Goal: Task Accomplishment & Management: Manage account settings

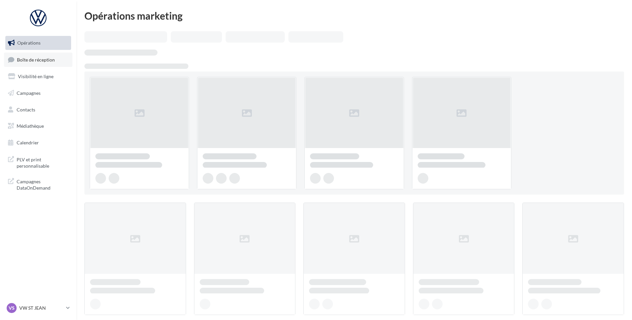
click at [44, 57] on span "Boîte de réception" at bounding box center [36, 60] width 38 height 6
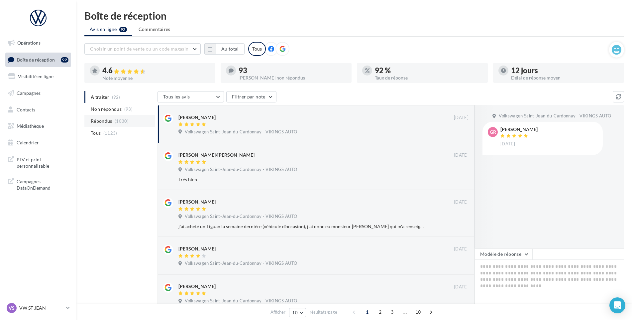
click at [120, 117] on li "Répondus (1030)" at bounding box center [119, 121] width 70 height 12
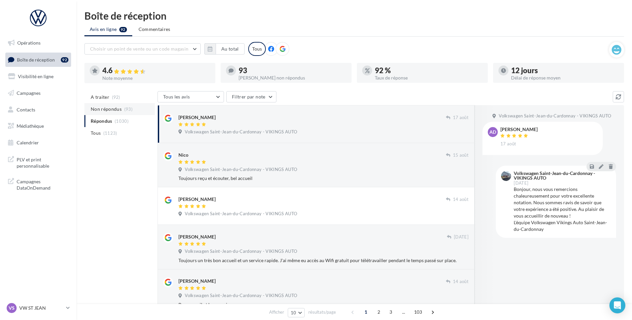
click at [110, 112] on span "Non répondus" at bounding box center [106, 109] width 31 height 7
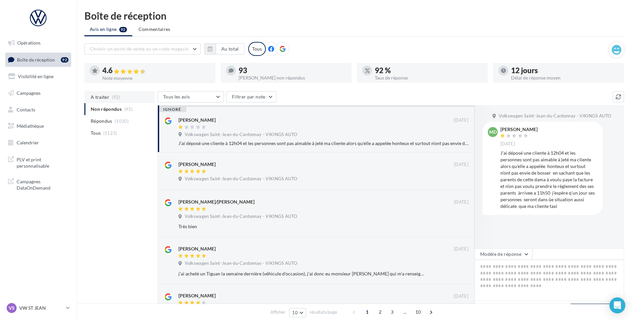
click at [111, 98] on li "A traiter (92)" at bounding box center [119, 97] width 70 height 12
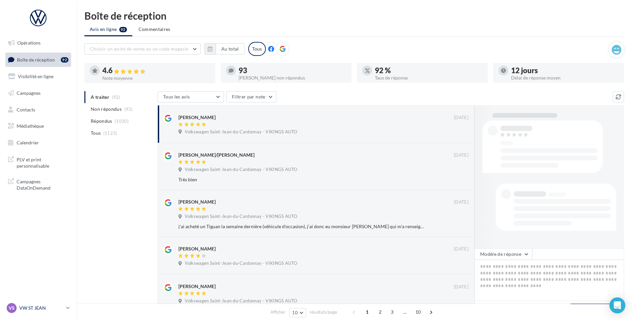
click at [25, 309] on p "VW ST JEAN" at bounding box center [41, 308] width 44 height 7
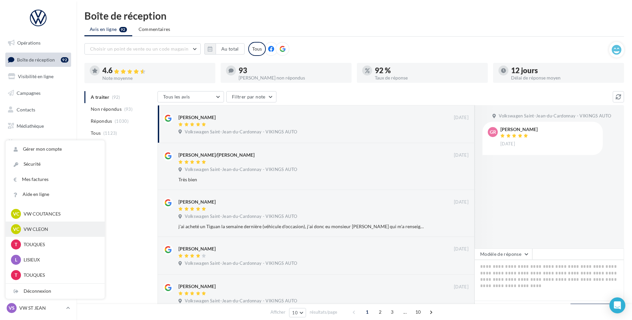
scroll to position [133, 0]
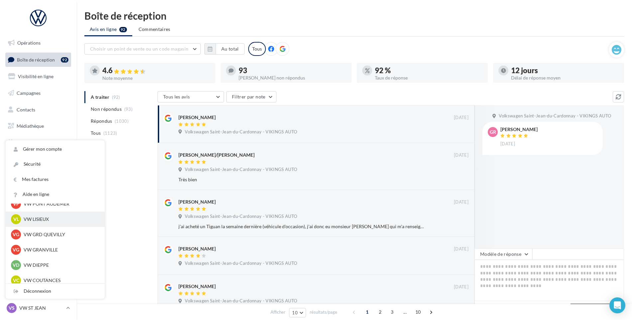
click at [55, 213] on div "VL VW LISIEUX vw-lis-vau" at bounding box center [55, 218] width 99 height 15
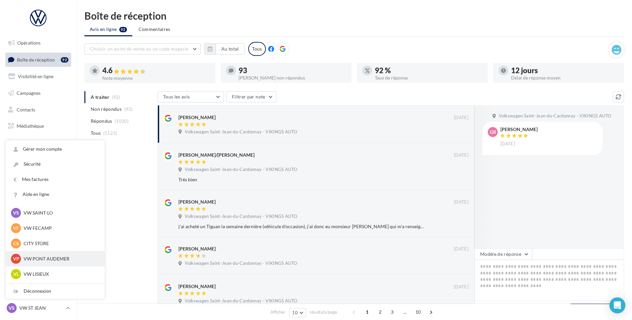
scroll to position [66, 0]
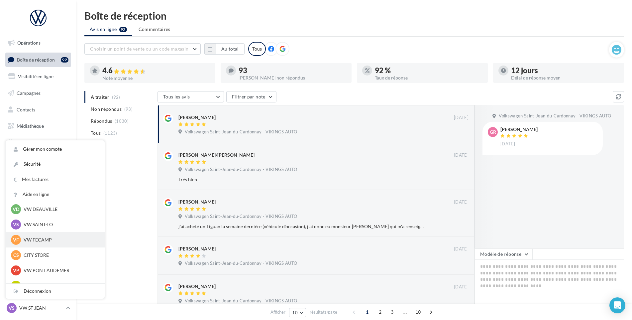
click at [46, 236] on div "VF VW FECAMP vw-stl-vau" at bounding box center [55, 240] width 88 height 10
